Goal: Register for event/course

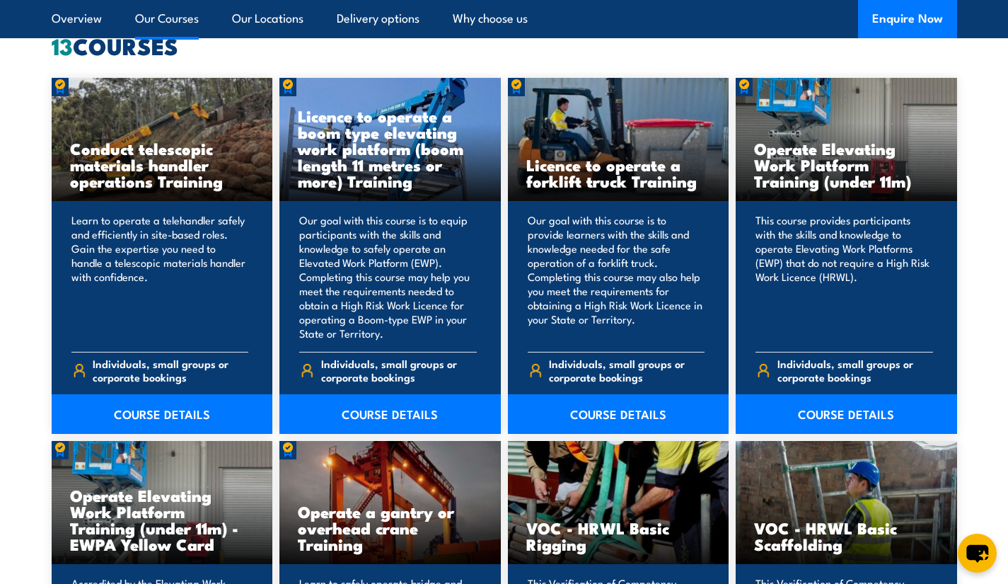
scroll to position [1126, 0]
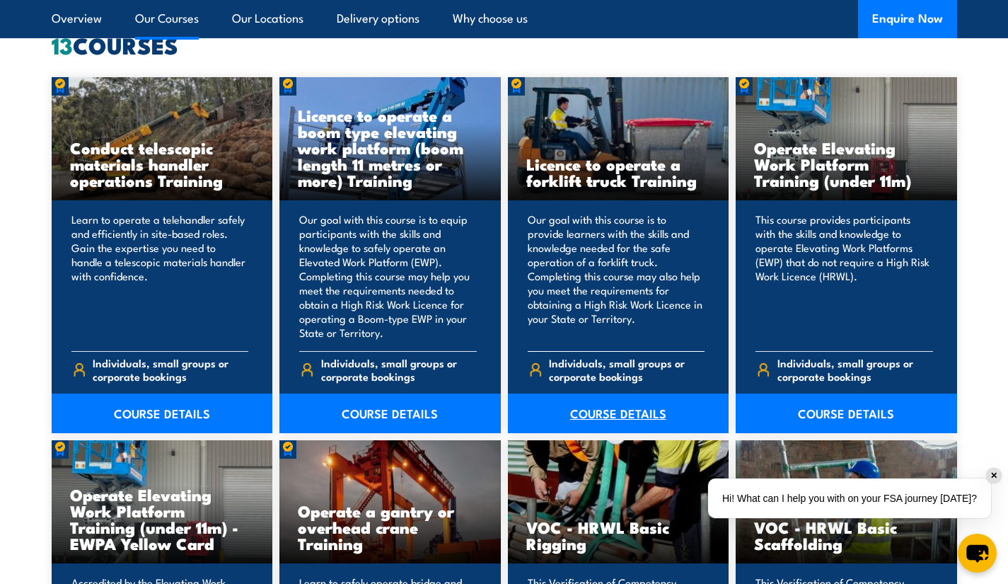
click at [642, 410] on link "COURSE DETAILS" at bounding box center [618, 413] width 221 height 40
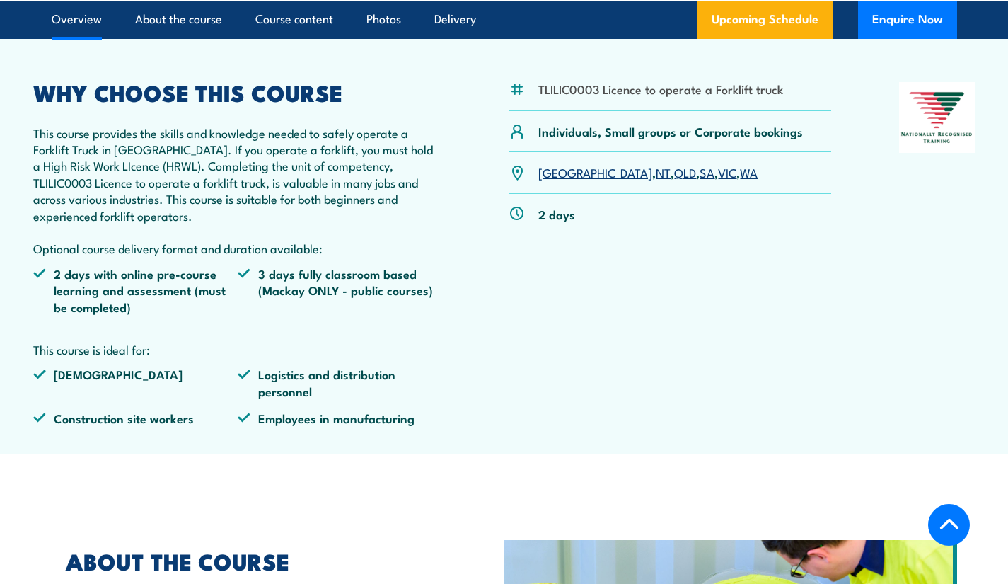
scroll to position [463, 0]
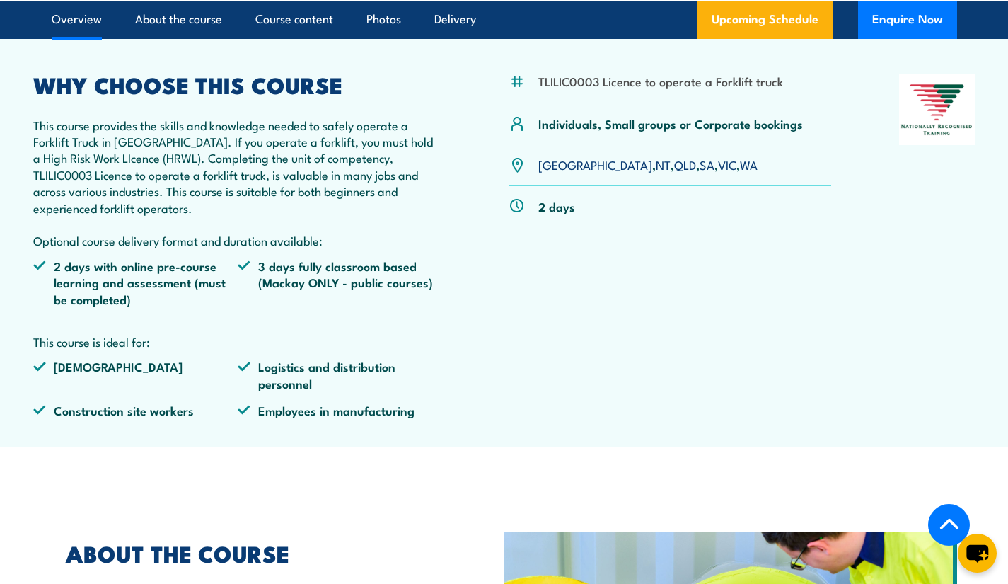
click at [700, 163] on link "SA" at bounding box center [707, 164] width 15 height 17
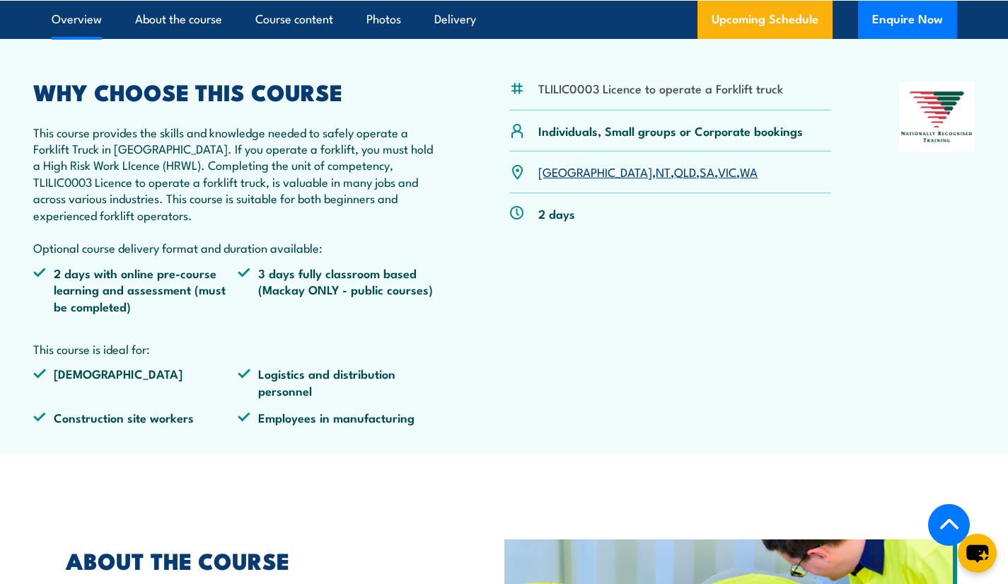
scroll to position [441, 0]
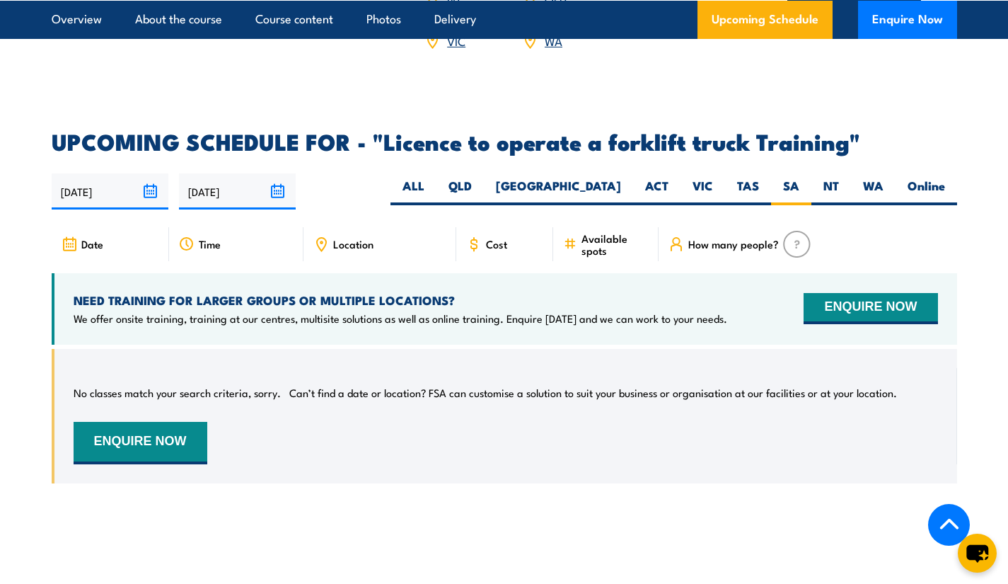
scroll to position [2245, 0]
